Goal: Transaction & Acquisition: Purchase product/service

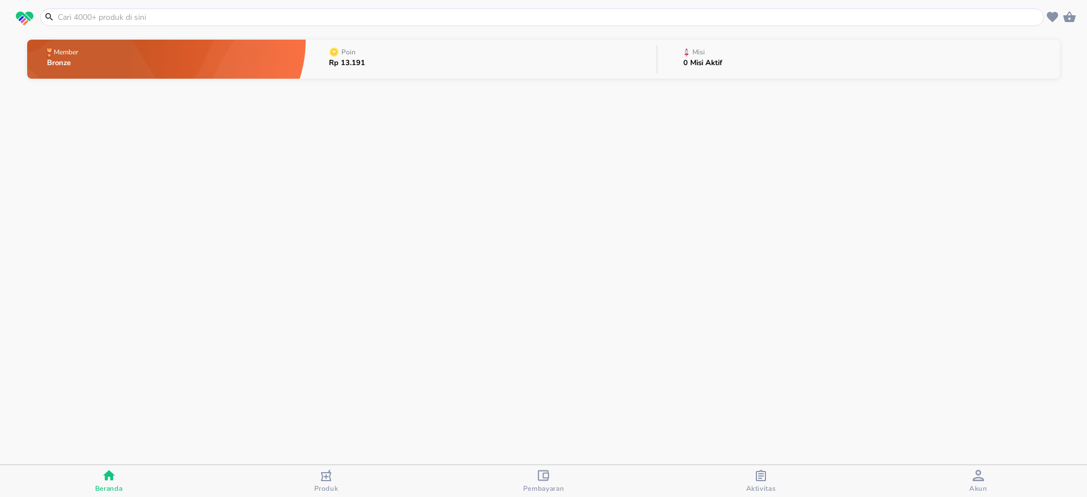
click at [571, 21] on input "text" at bounding box center [549, 17] width 984 height 12
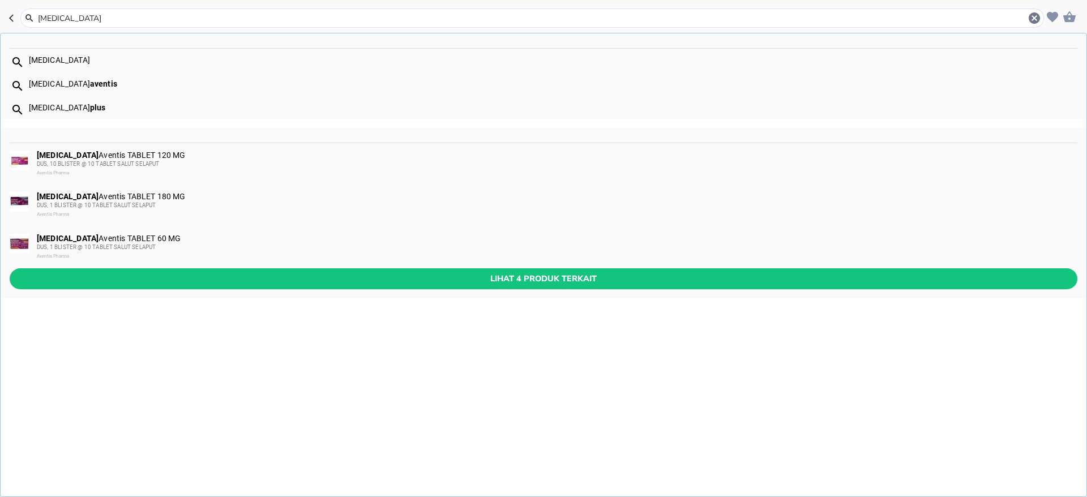
type input "[MEDICAL_DATA]"
click at [136, 239] on div "[MEDICAL_DATA] Aventis TABLET 60 MG DUS, 1 BLISTER @ 10 TABLET SALUT SELAPUT Av…" at bounding box center [556, 247] width 1039 height 27
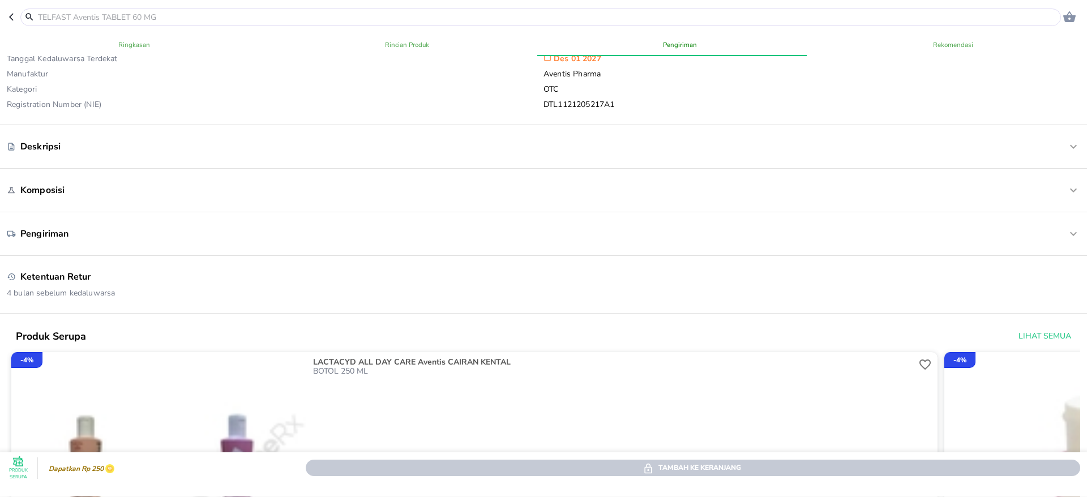
scroll to position [513, 0]
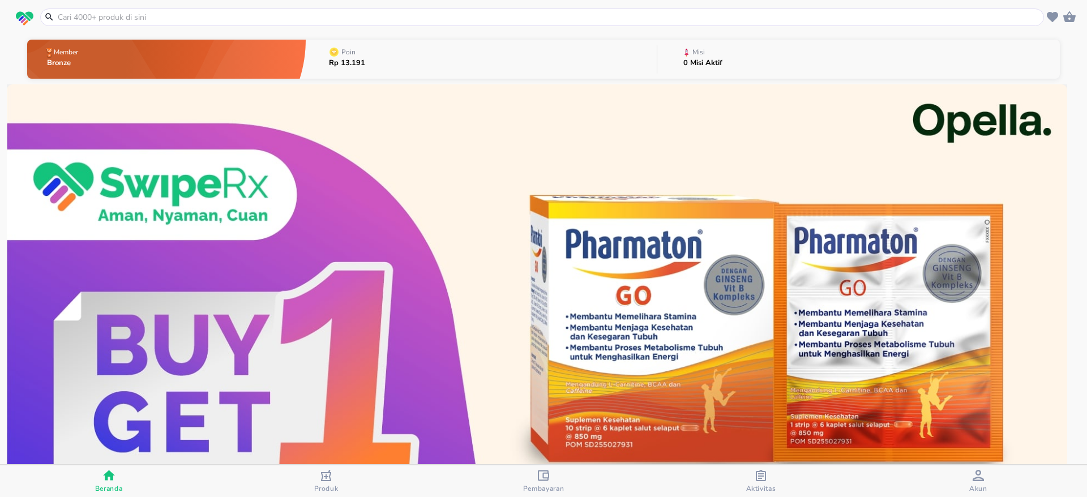
click at [547, 16] on input "text" at bounding box center [549, 17] width 984 height 12
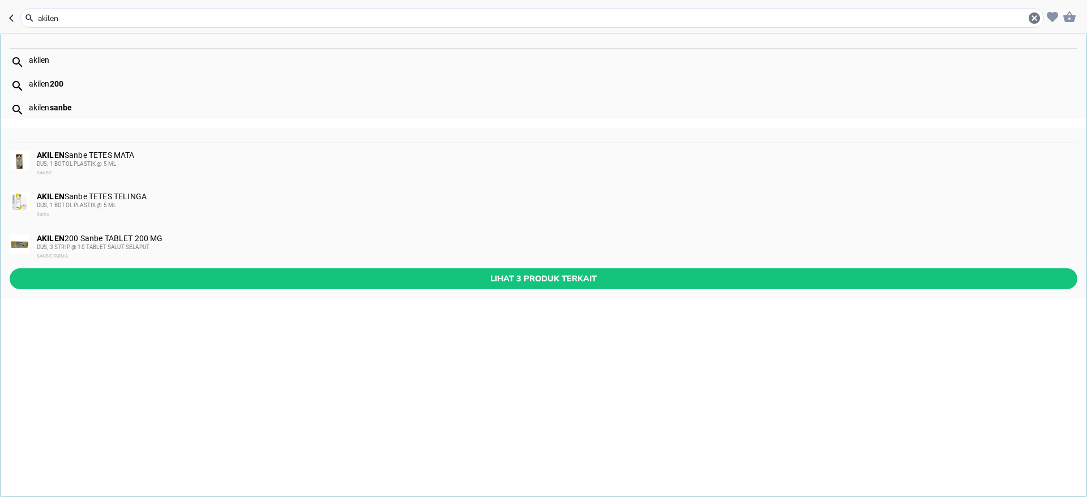
type input "akilen"
click at [226, 157] on div "AKILEN Sanbe TETES MATA DUS, 1 BOTOL PLASTIK @ 5 ML SANBE" at bounding box center [556, 164] width 1039 height 27
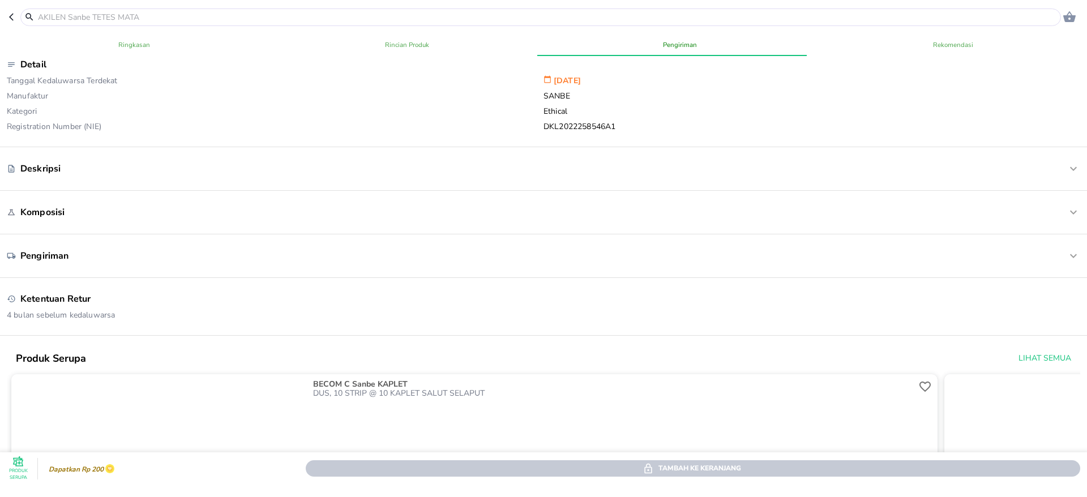
scroll to position [506, 0]
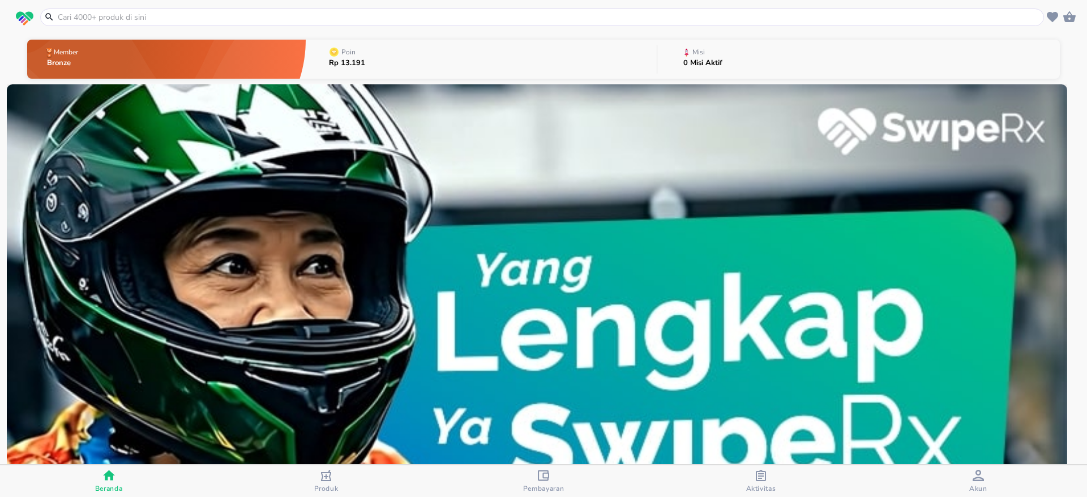
click at [185, 16] on input "text" at bounding box center [549, 17] width 984 height 12
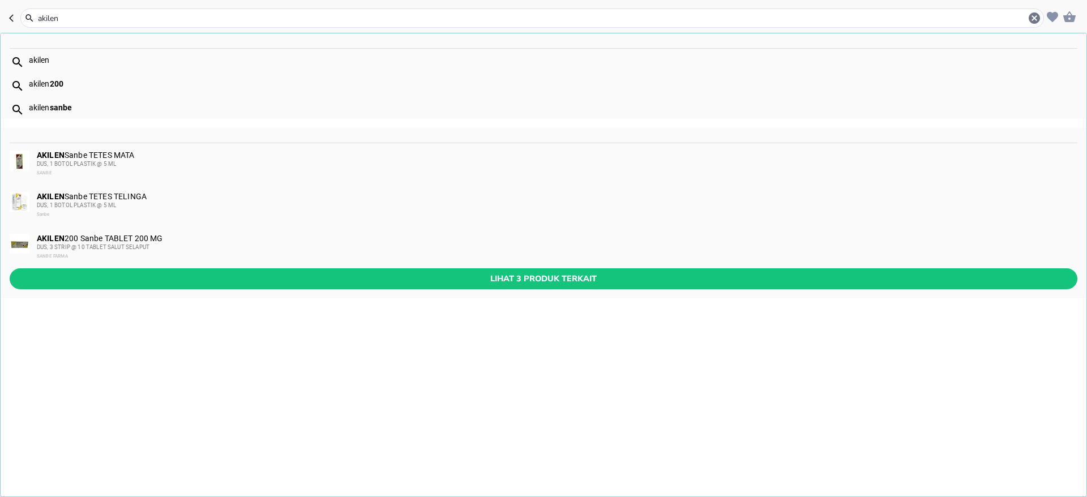
type input "akilen"
click at [139, 204] on div "DUS, 1 BOTOL PLASTIK @ 5 ML" at bounding box center [556, 205] width 1039 height 9
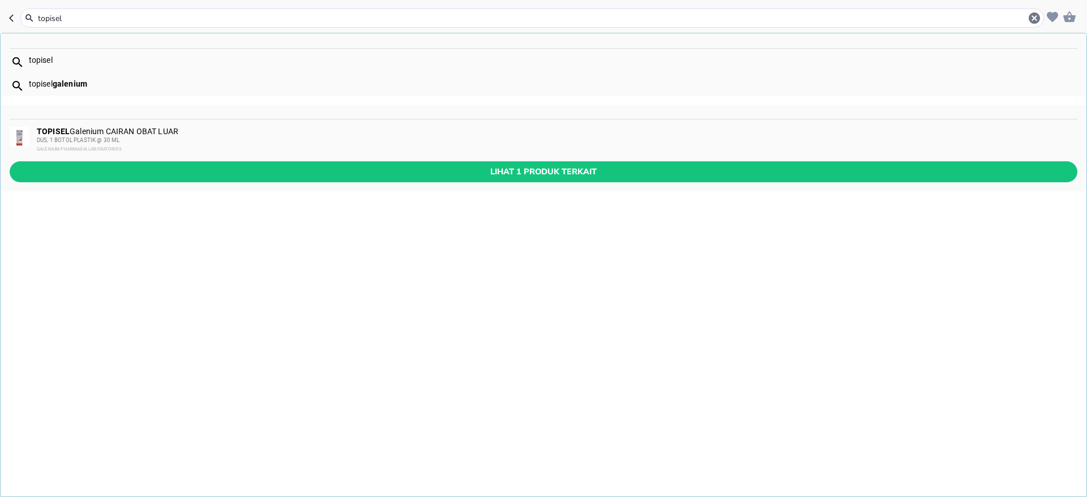
type input "topisel"
click at [215, 131] on div "TOPISEL Galenium CAIRAN OBAT LUAR DUS, 1 BOTOL PLASTIK @ 30 ML GALENIUM PHARMAS…" at bounding box center [556, 140] width 1039 height 27
